Goal: Information Seeking & Learning: Learn about a topic

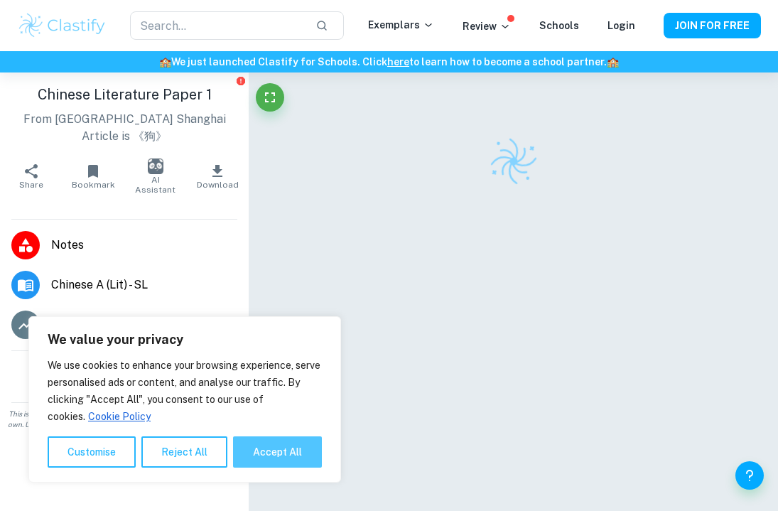
click at [272, 449] on button "Accept All" at bounding box center [277, 451] width 89 height 31
checkbox input "true"
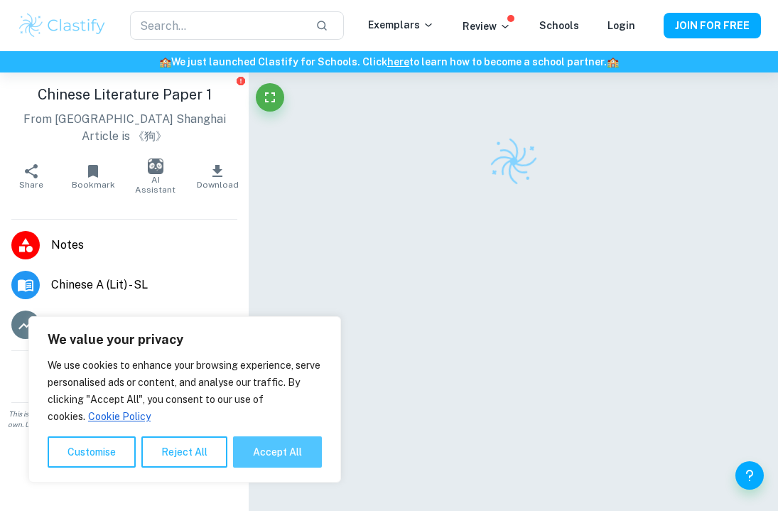
checkbox input "true"
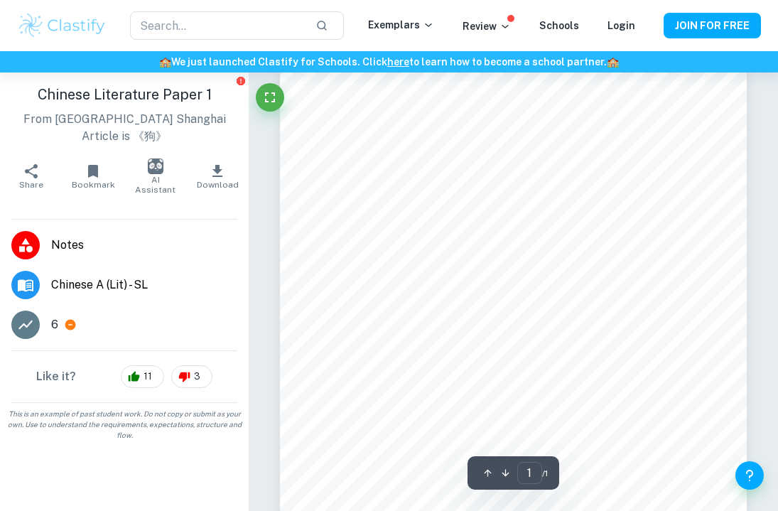
scroll to position [320, 0]
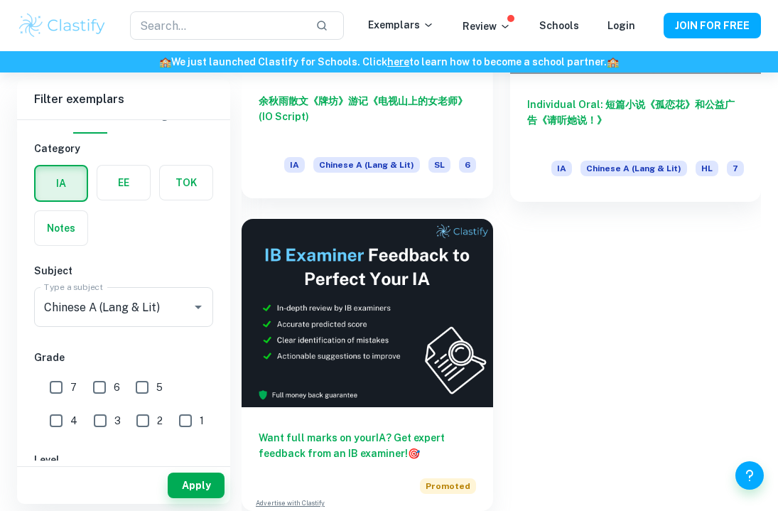
scroll to position [523, 0]
